Goal: Transaction & Acquisition: Book appointment/travel/reservation

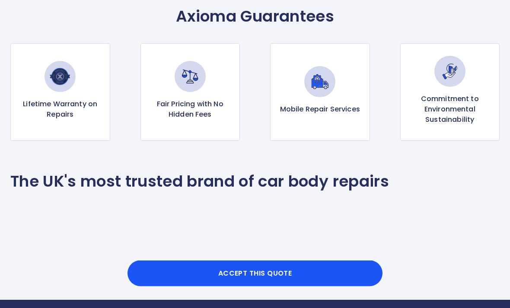
scroll to position [413, 0]
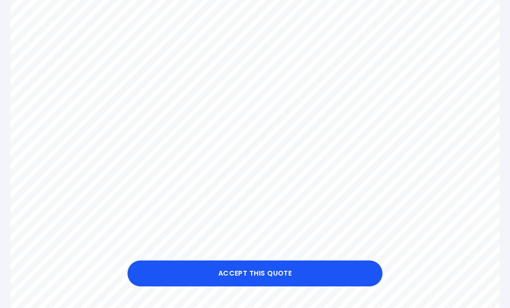
scroll to position [330, 0]
click at [276, 286] on button "Accept this Quote" at bounding box center [254, 274] width 255 height 26
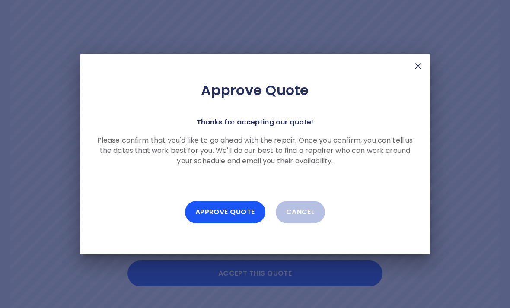
click at [477, 177] on div "Approve Quote Thanks for accepting our quote! Please confirm that you'd like to…" at bounding box center [255, 154] width 510 height 308
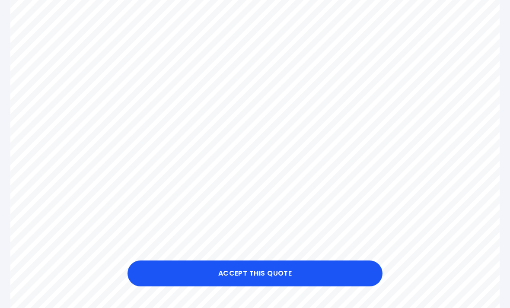
click at [285, 286] on button "Accept this Quote" at bounding box center [254, 274] width 255 height 26
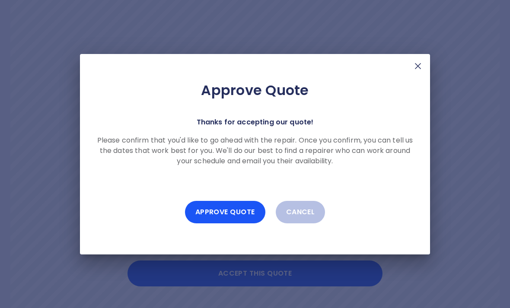
click at [244, 223] on button "Approve Quote" at bounding box center [225, 212] width 80 height 22
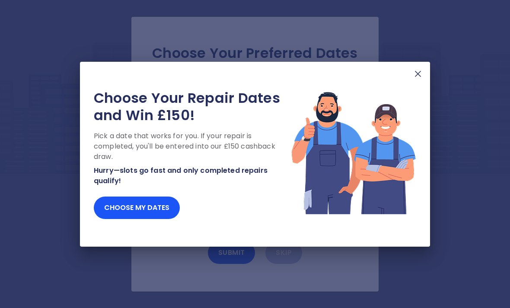
click at [423, 79] on div at bounding box center [418, 74] width 10 height 11
click at [426, 84] on div "Choose Your Repair Dates and Win £150! Pick a date that works for you. If your …" at bounding box center [255, 154] width 350 height 185
click at [118, 216] on button "Choose my dates" at bounding box center [137, 208] width 86 height 22
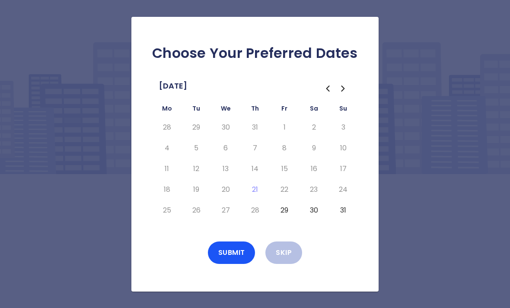
click at [347, 94] on icon "Go to the Next Month" at bounding box center [343, 88] width 10 height 10
click at [199, 134] on button "2" at bounding box center [196, 128] width 16 height 14
click at [229, 134] on button "3" at bounding box center [226, 128] width 16 height 14
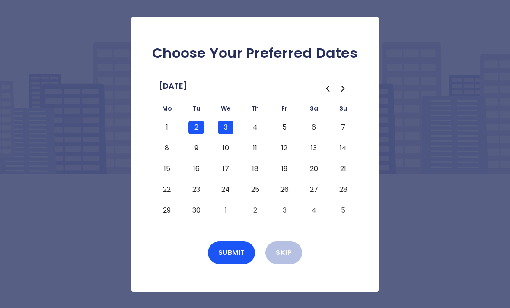
click at [196, 155] on button "9" at bounding box center [196, 148] width 16 height 14
click at [231, 155] on button "10" at bounding box center [226, 148] width 16 height 14
click at [195, 176] on button "16" at bounding box center [196, 169] width 16 height 14
click at [230, 176] on button "17" at bounding box center [226, 169] width 16 height 14
click at [244, 264] on button "Submit" at bounding box center [232, 253] width 48 height 22
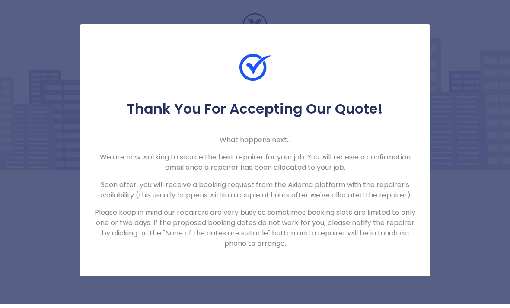
scroll to position [28, 0]
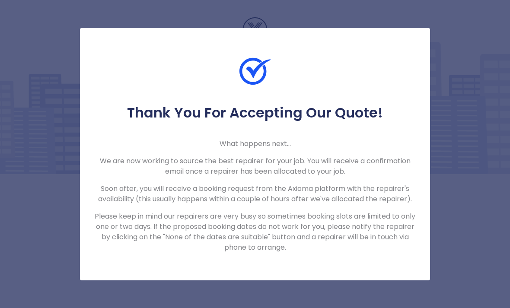
click at [468, 51] on div "Thank You For Accepting Our Quote! What happens next... We are now working to s…" at bounding box center [255, 154] width 510 height 308
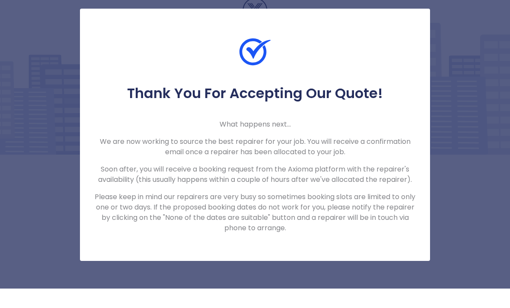
scroll to position [0, 0]
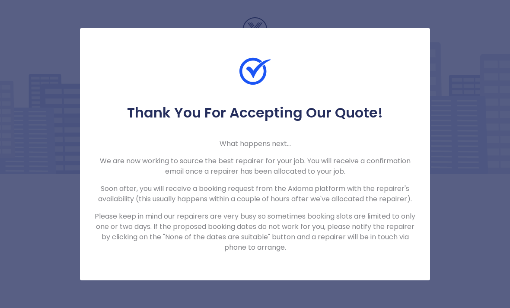
click at [315, 267] on div "Thank You For Accepting Our Quote! What happens next... We are now working to s…" at bounding box center [255, 154] width 350 height 252
